Goal: Transaction & Acquisition: Purchase product/service

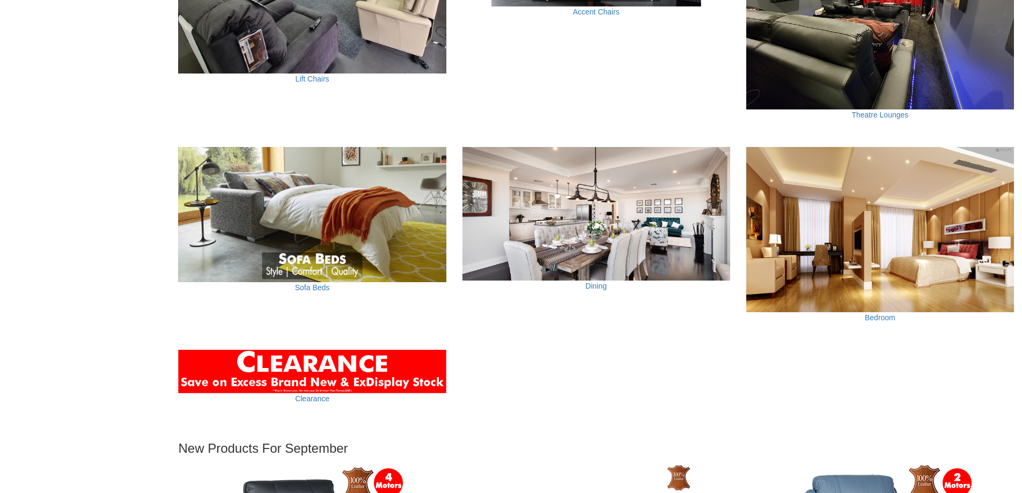
scroll to position [805, 0]
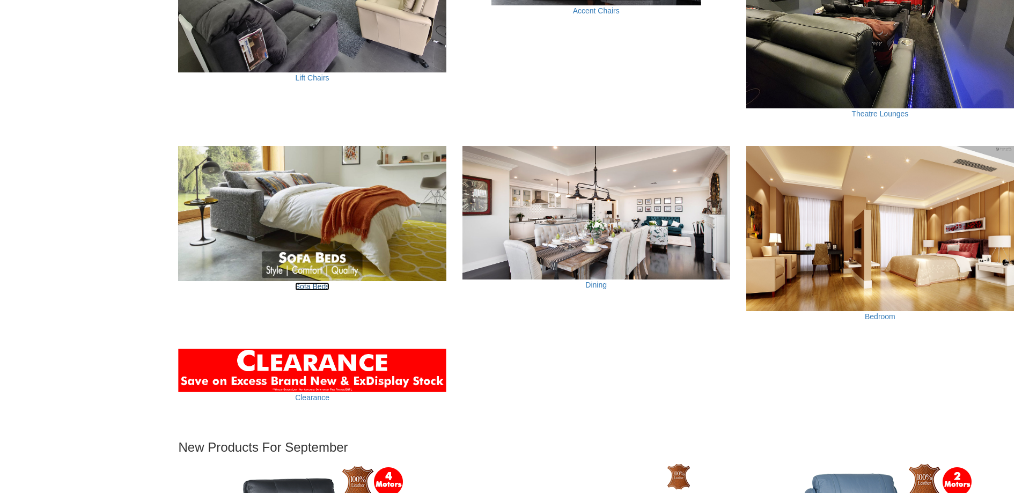
click at [308, 285] on link "Sofa Beds" at bounding box center [312, 286] width 35 height 9
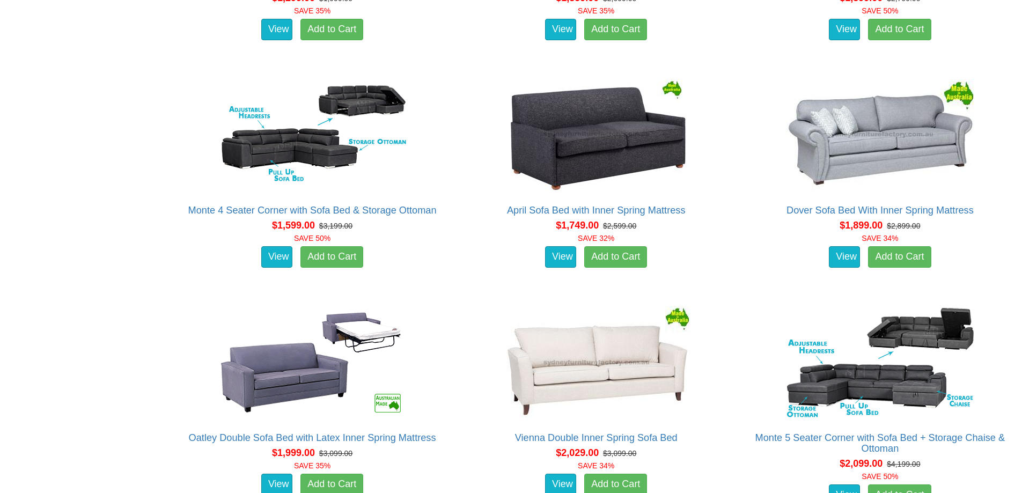
scroll to position [912, 0]
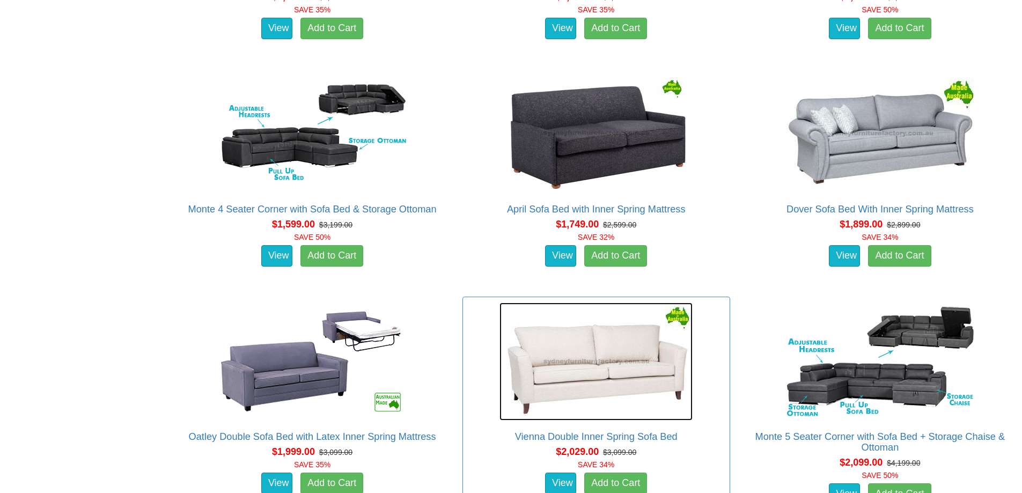
click at [579, 379] on img at bounding box center [595, 362] width 193 height 118
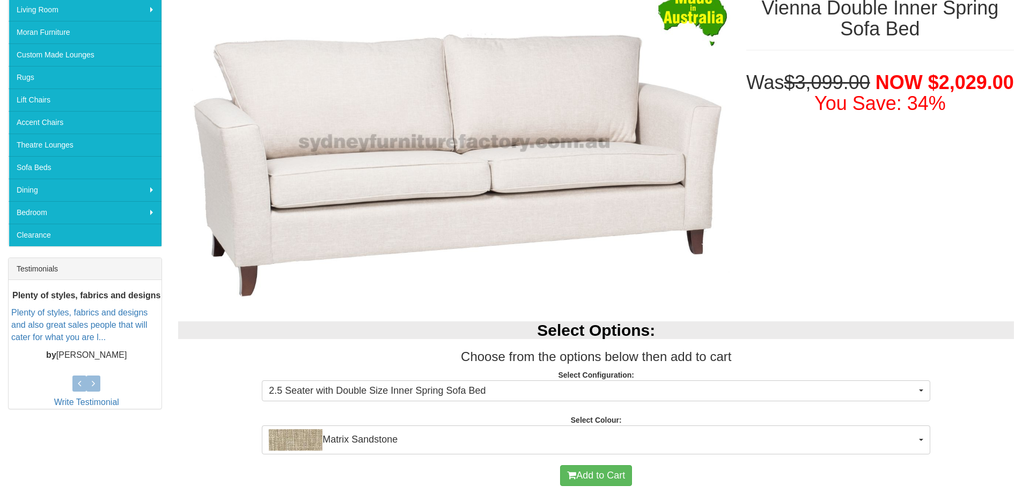
scroll to position [322, 0]
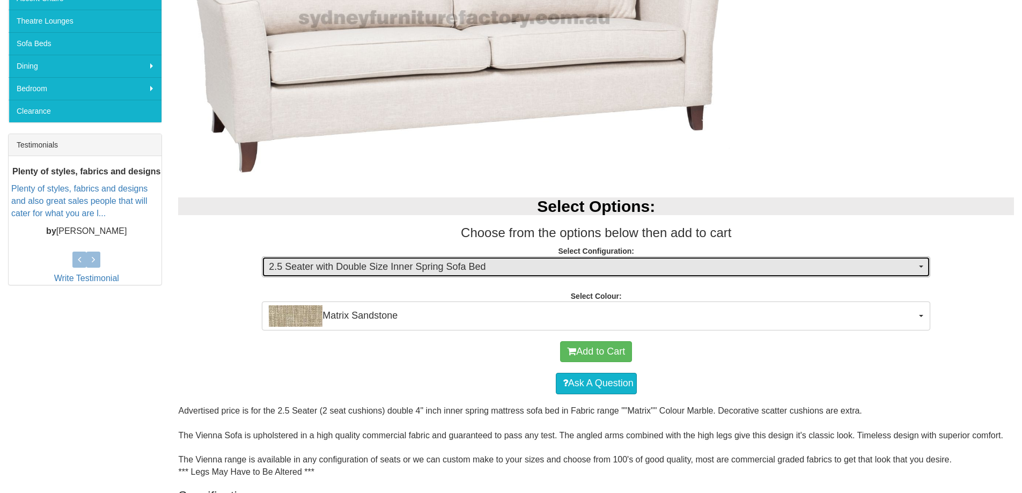
click at [919, 266] on span "button" at bounding box center [921, 267] width 4 height 2
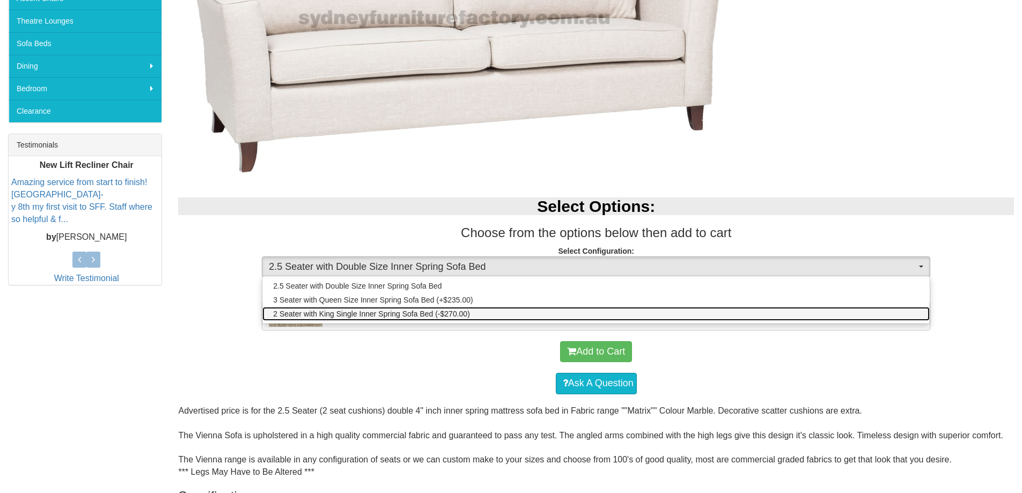
click at [441, 316] on span "2 Seater with King Single Inner Spring Sofa Bed (-$270.00)" at bounding box center [371, 313] width 197 height 11
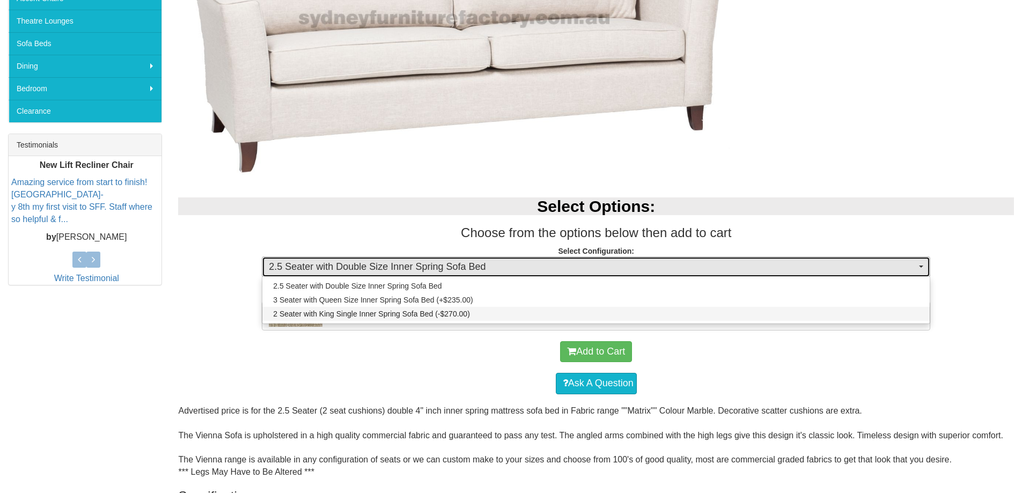
select select "439"
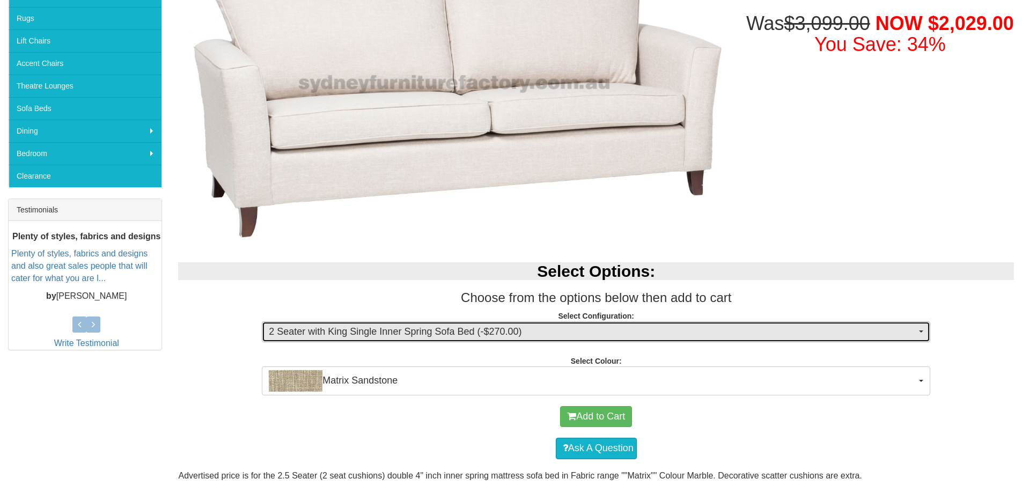
scroll to position [215, 0]
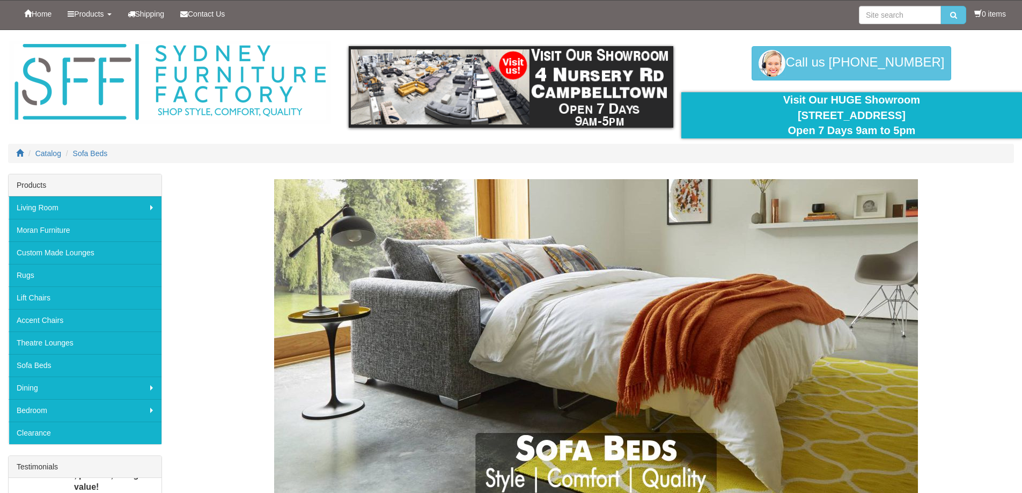
scroll to position [912, 0]
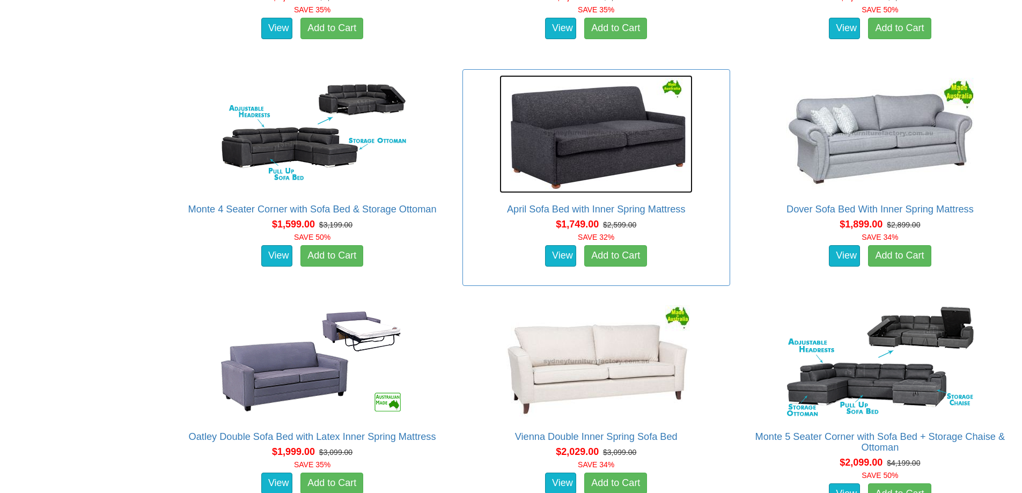
click at [586, 144] on img at bounding box center [595, 134] width 193 height 118
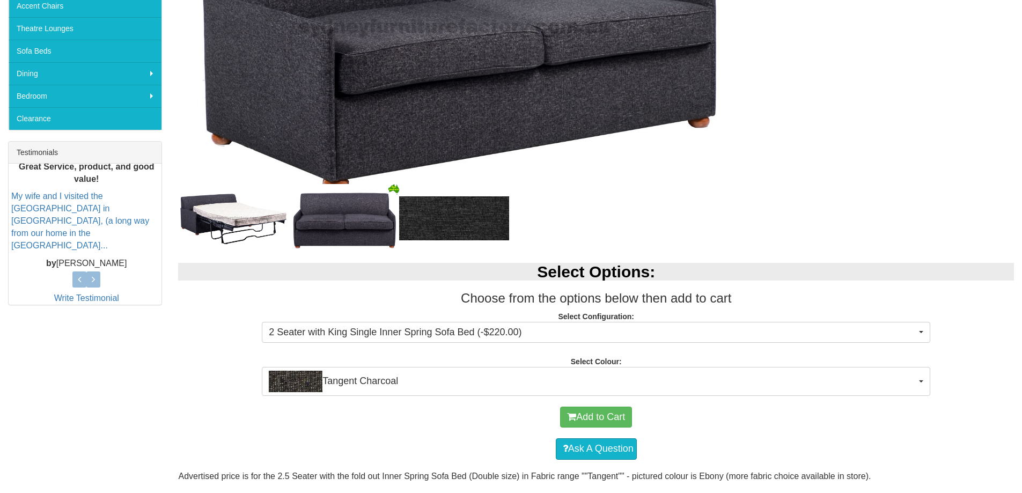
scroll to position [322, 0]
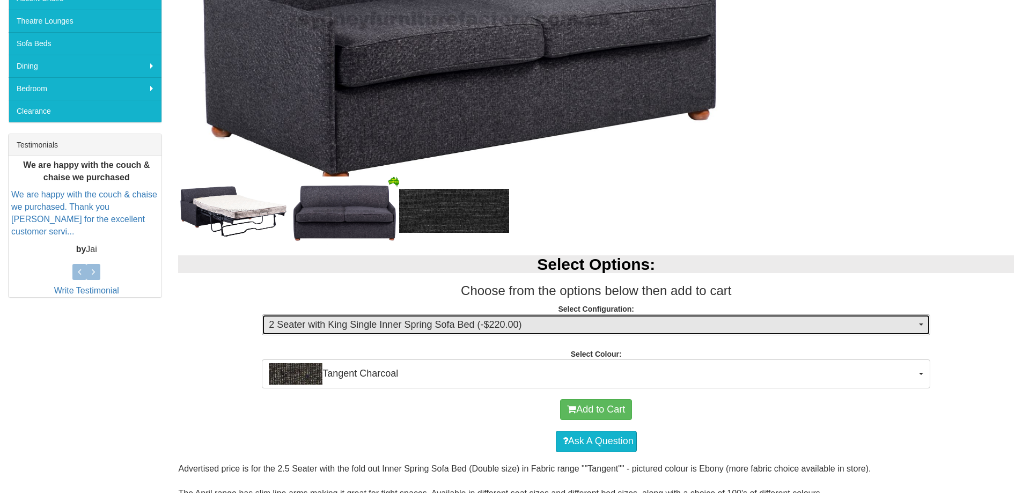
click at [918, 321] on button "2 Seater with King Single Inner Spring Sofa Bed (-$220.00)" at bounding box center [596, 324] width 668 height 21
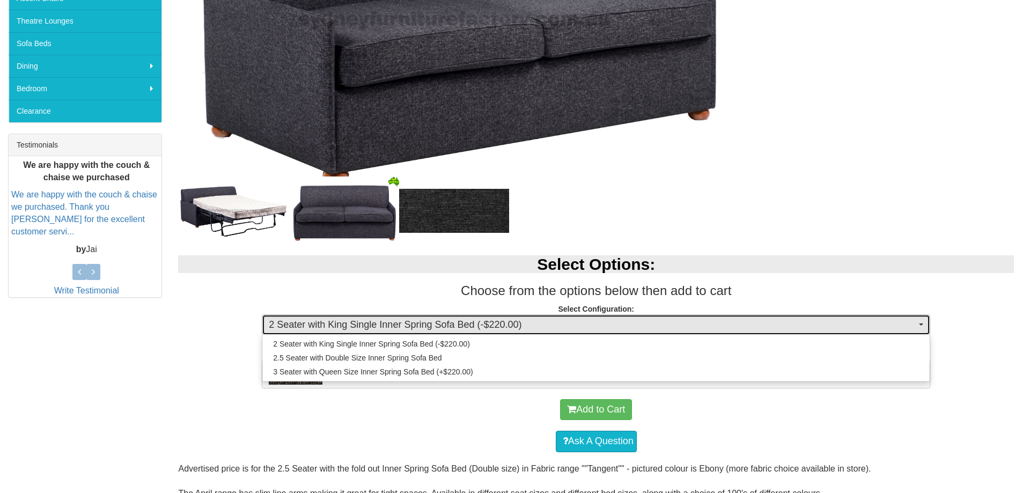
click at [819, 326] on span "2 Seater with King Single Inner Spring Sofa Bed (-$220.00)" at bounding box center [592, 325] width 647 height 14
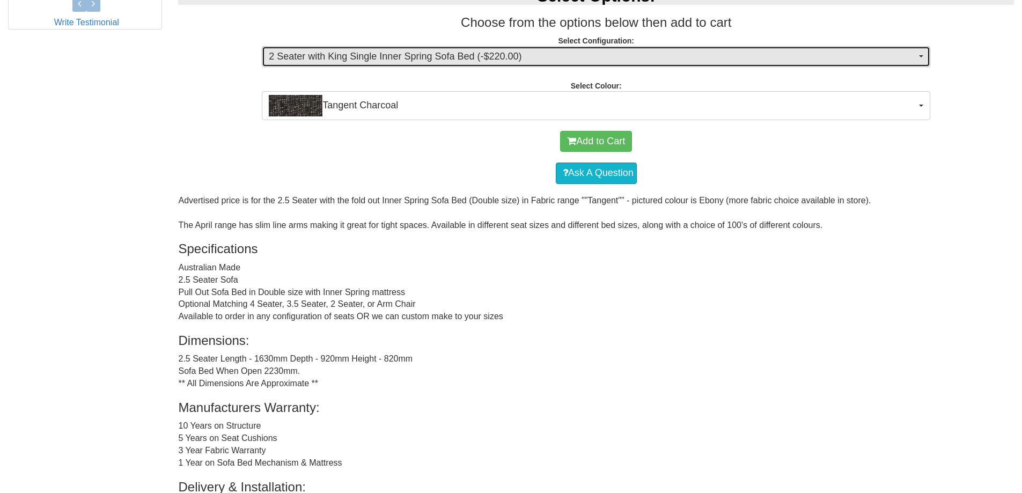
scroll to position [644, 0]
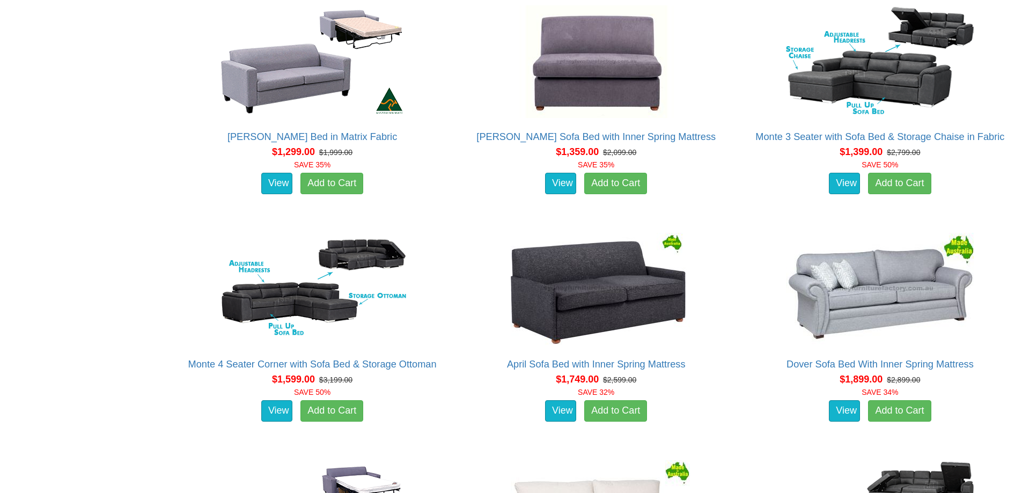
scroll to position [751, 0]
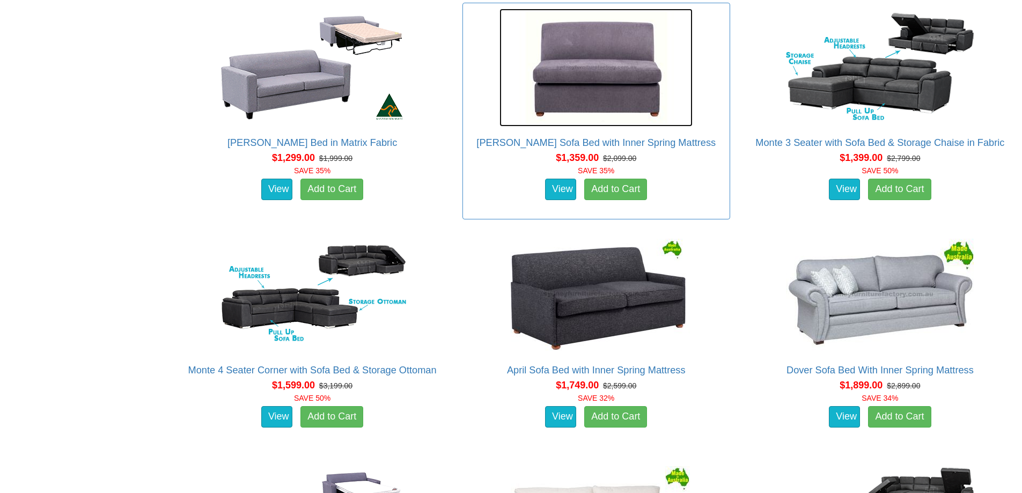
click at [616, 68] on img at bounding box center [595, 68] width 193 height 118
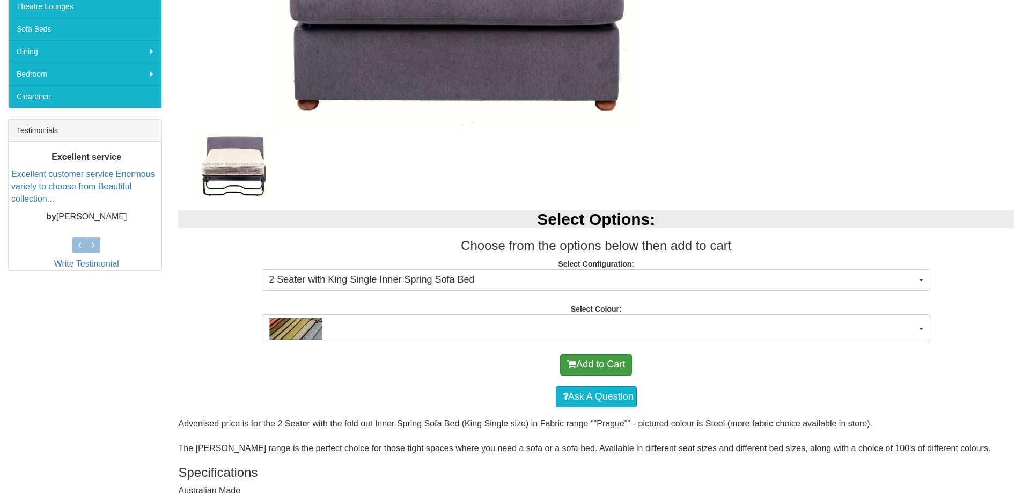
scroll to position [376, 0]
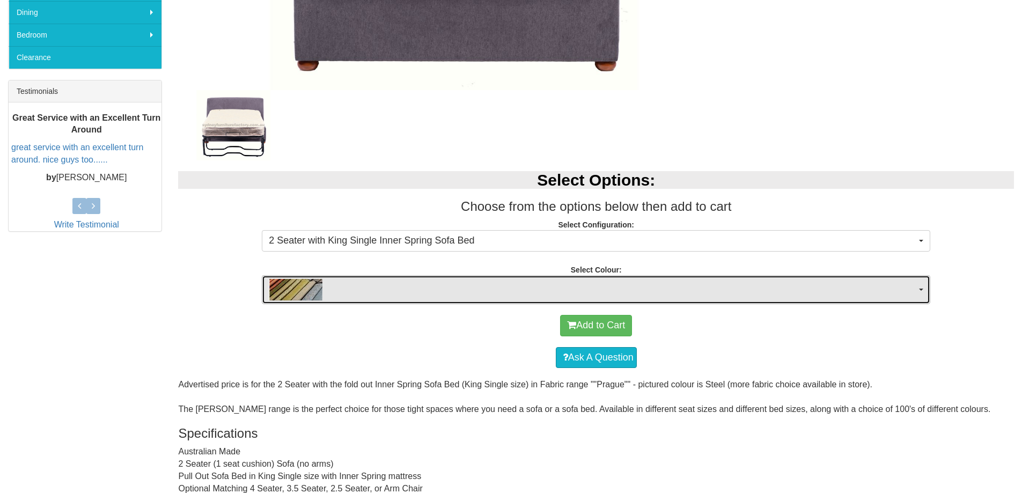
click at [917, 288] on button "button" at bounding box center [596, 289] width 668 height 29
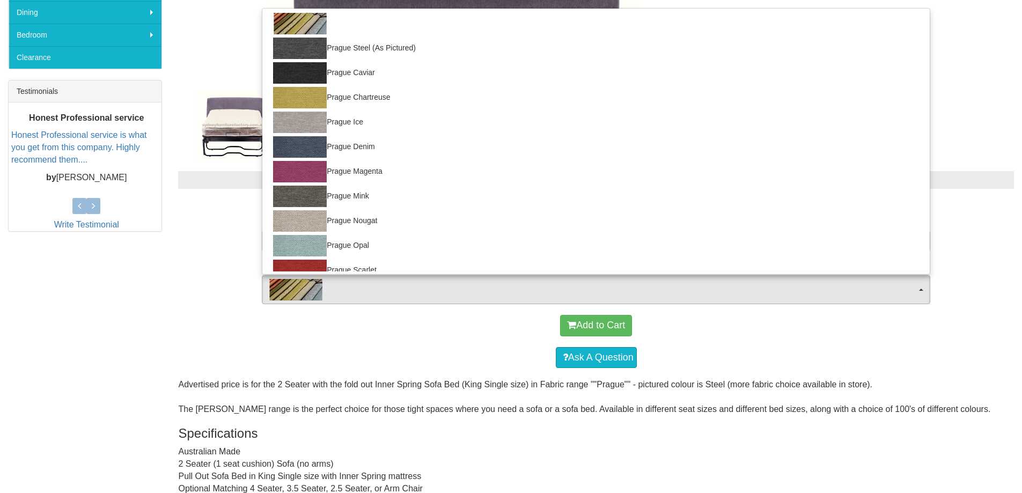
click at [406, 349] on div "Ask A Question" at bounding box center [595, 358] width 825 height 32
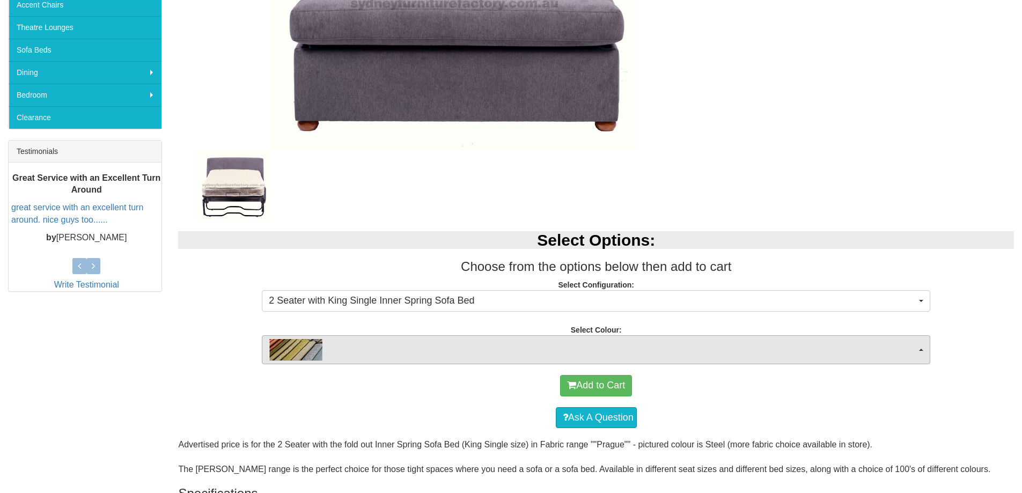
scroll to position [322, 0]
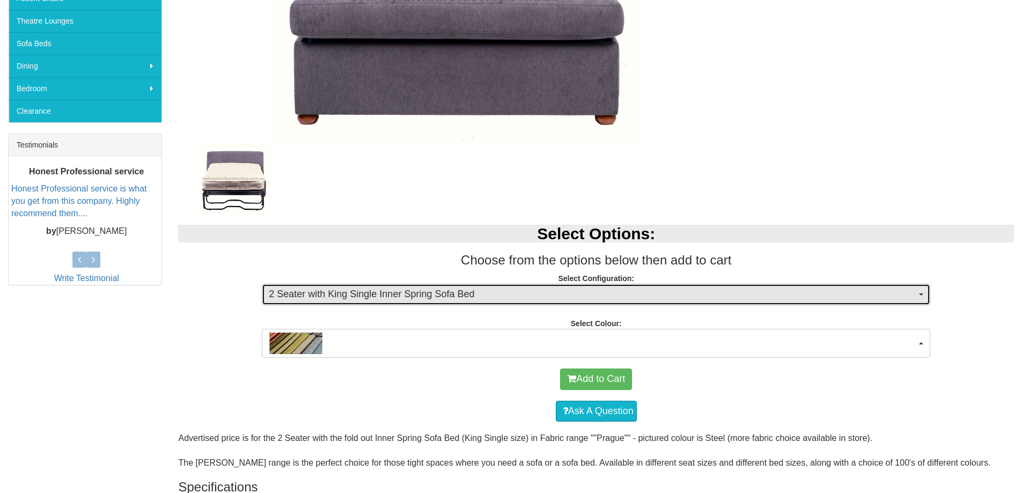
click at [922, 292] on button "2 Seater with King Single Inner Spring Sofa Bed" at bounding box center [596, 294] width 668 height 21
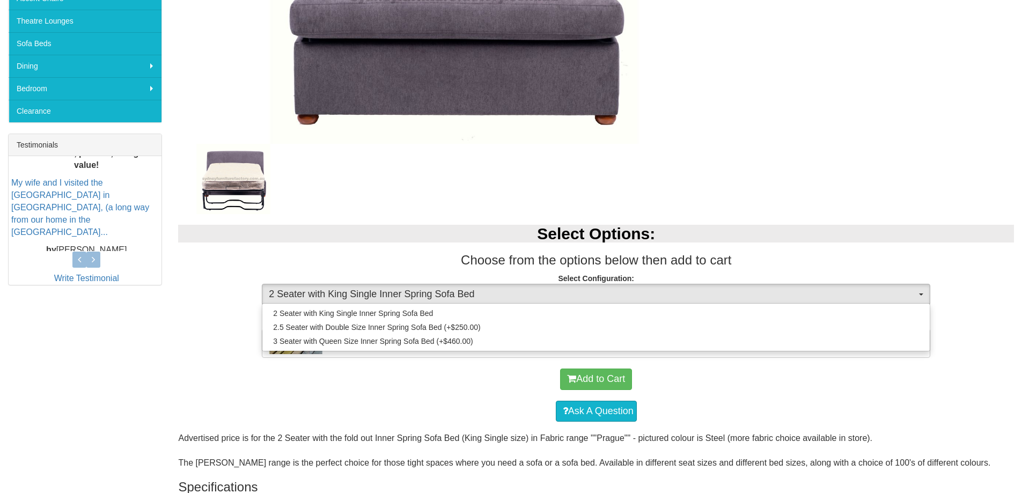
click at [825, 393] on div "Add to Cart" at bounding box center [595, 379] width 825 height 32
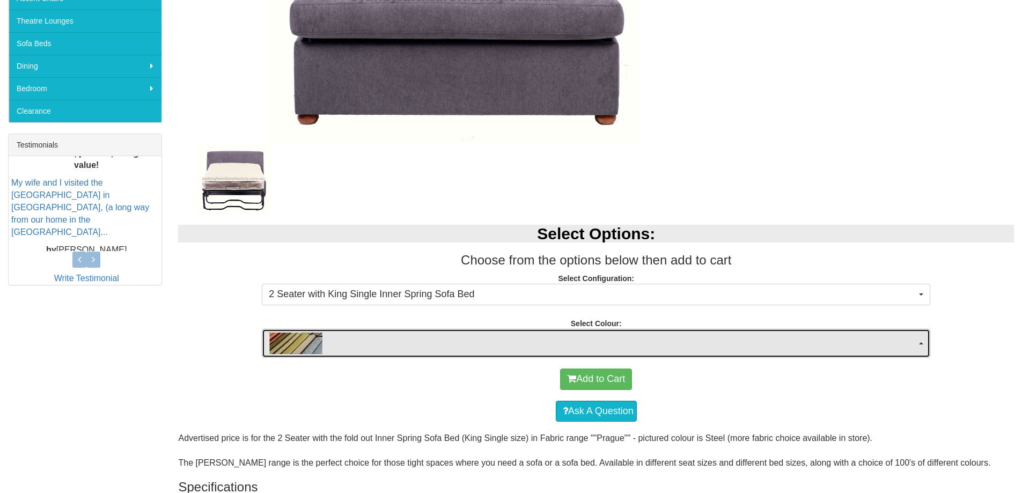
click at [926, 344] on button "button" at bounding box center [596, 343] width 668 height 29
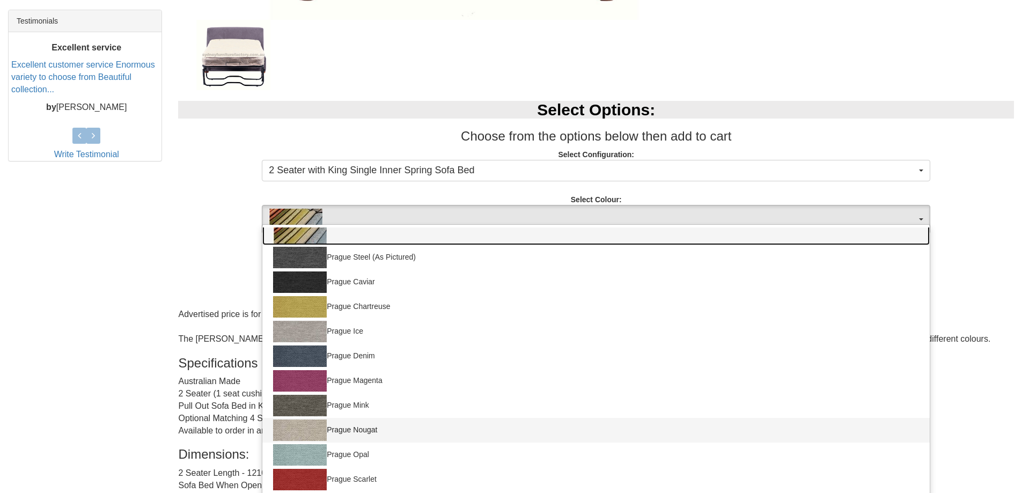
scroll to position [483, 0]
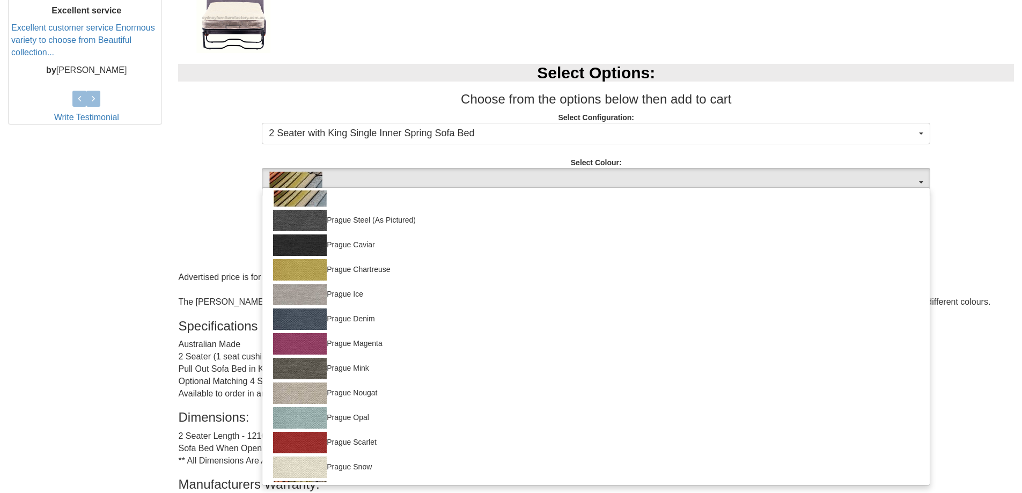
click at [130, 366] on div "[PERSON_NAME] Sofa Bed with Inner Spring Mattress Was $2,099.00 NOW $1,359.00 Y…" at bounding box center [511, 179] width 1022 height 977
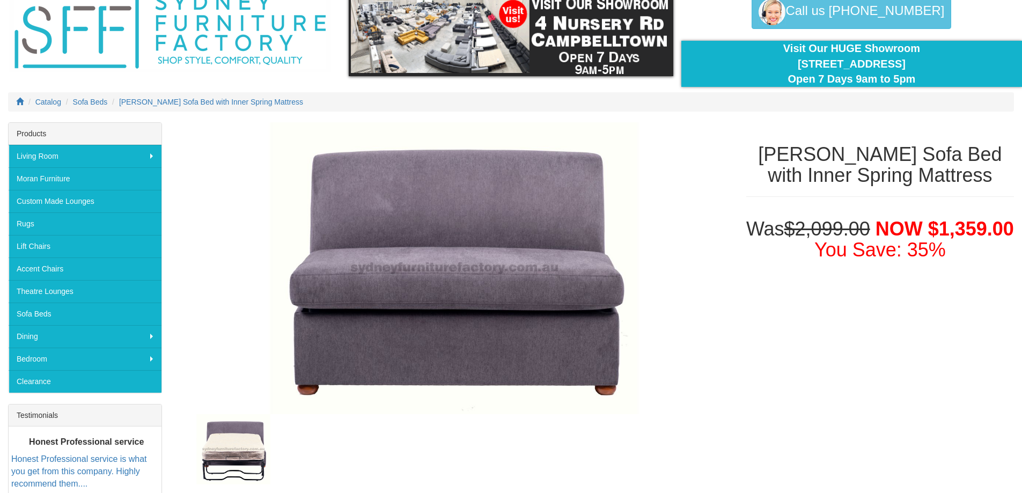
scroll to position [161, 0]
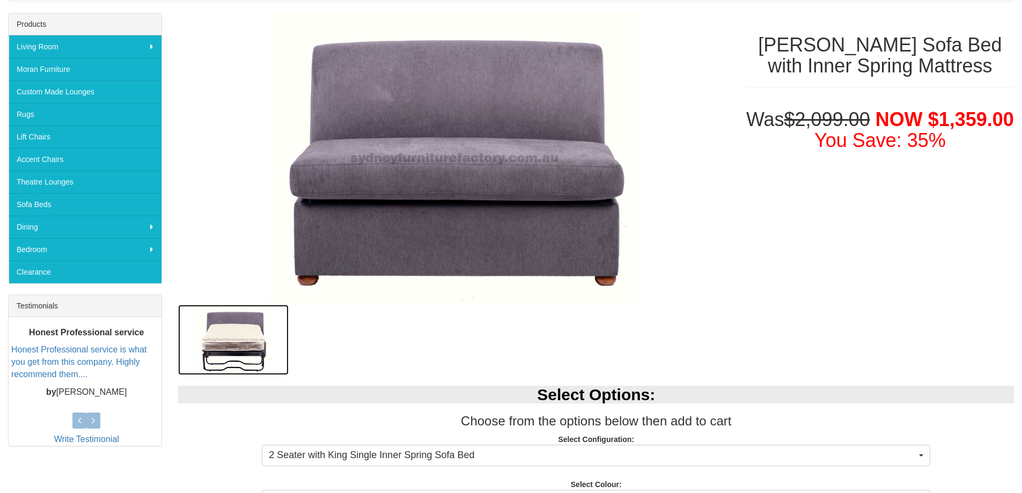
click at [224, 342] on img at bounding box center [233, 340] width 111 height 70
